Goal: Information Seeking & Learning: Find specific fact

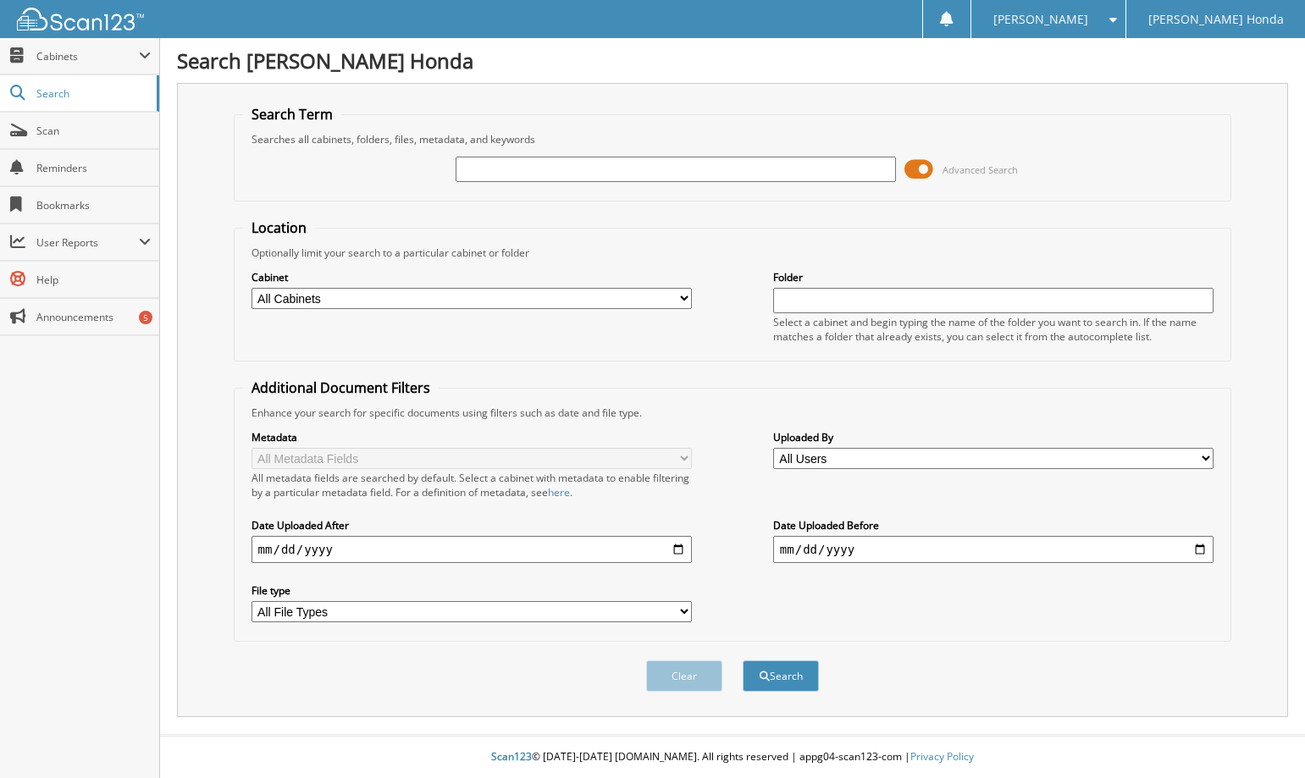
drag, startPoint x: 598, startPoint y: 179, endPoint x: 607, endPoint y: 173, distance: 11.0
click at [601, 175] on input "text" at bounding box center [676, 169] width 441 height 25
type input "114110"
click at [790, 678] on button "Search" at bounding box center [781, 676] width 76 height 31
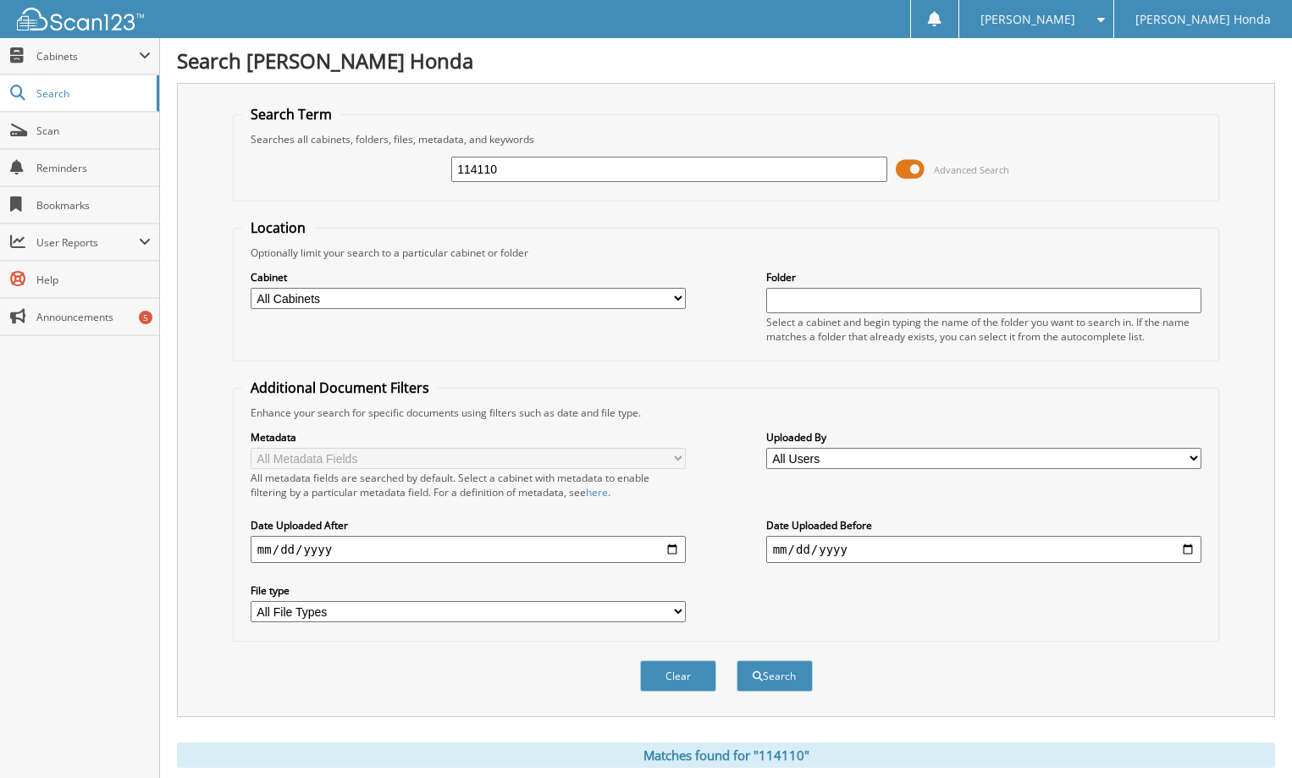
click at [916, 174] on span at bounding box center [910, 169] width 29 height 25
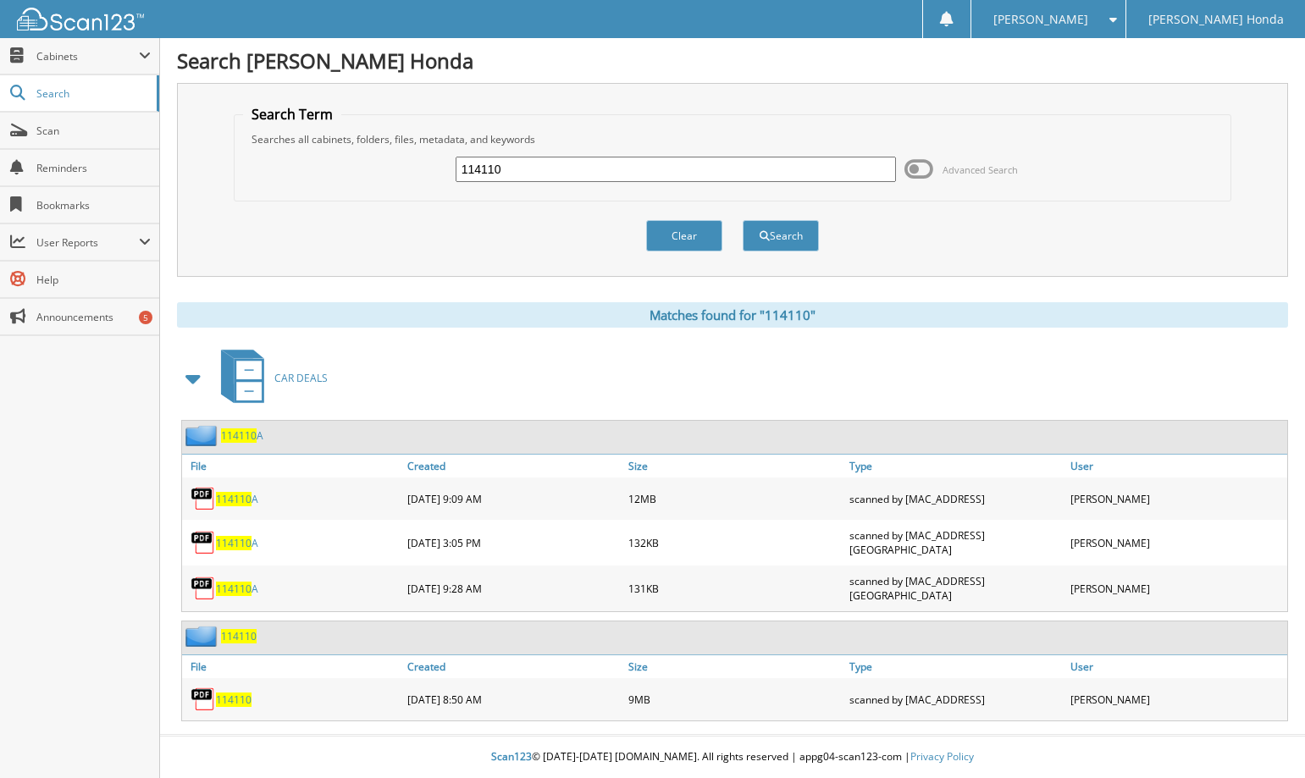
click at [229, 693] on span "114110" at bounding box center [234, 700] width 36 height 14
